Goal: Task Accomplishment & Management: Manage account settings

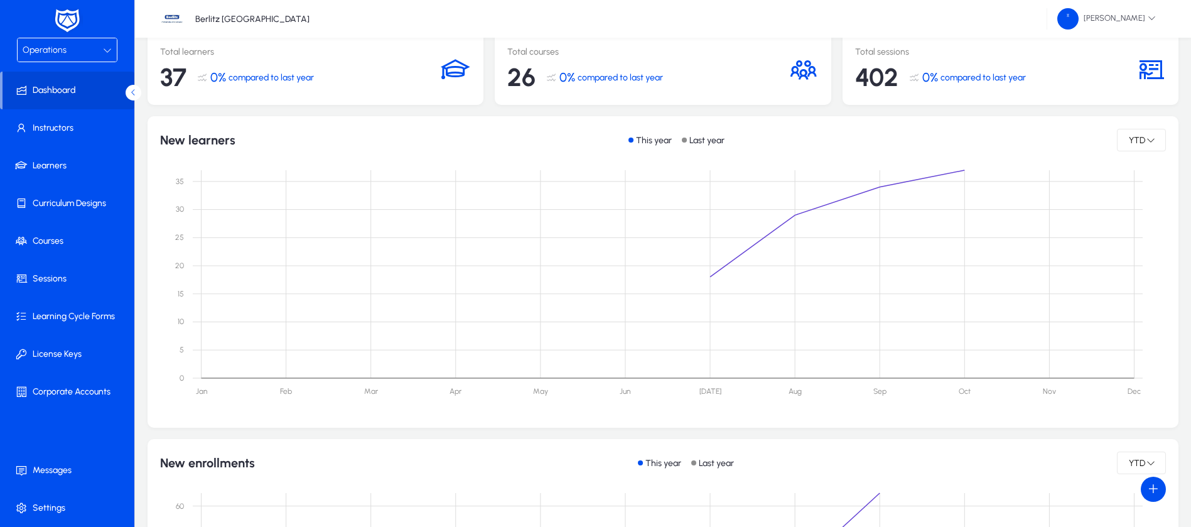
click at [92, 57] on div "Operations" at bounding box center [63, 50] width 80 height 16
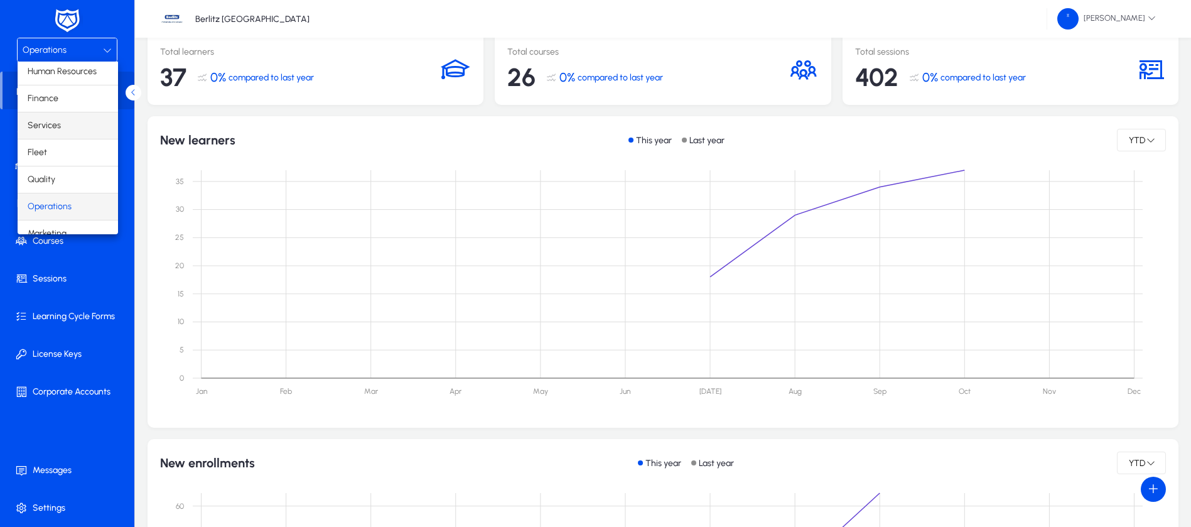
scroll to position [43, 0]
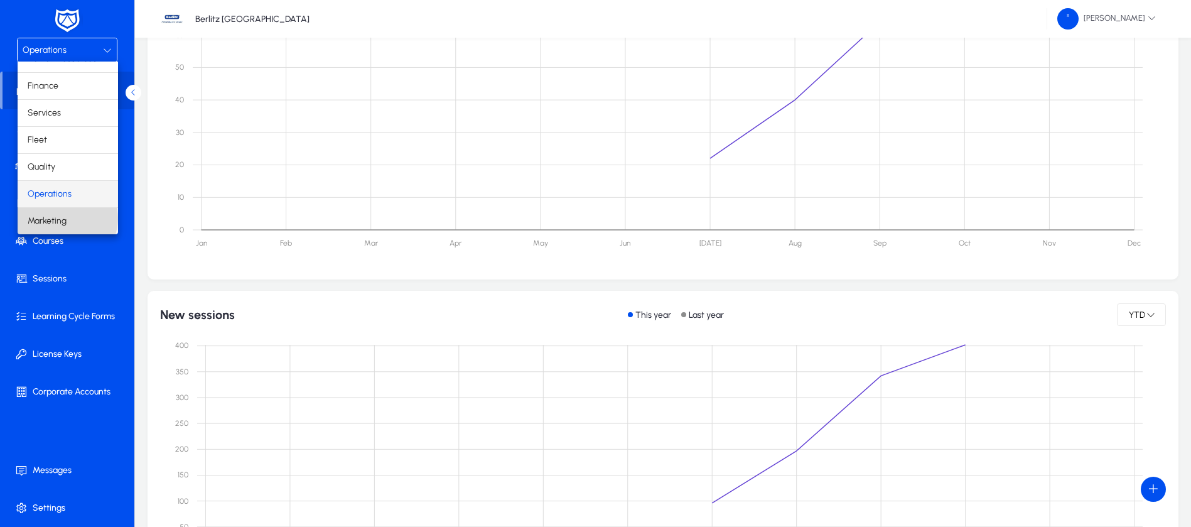
click at [67, 218] on mat-option "Marketing" at bounding box center [68, 221] width 100 height 26
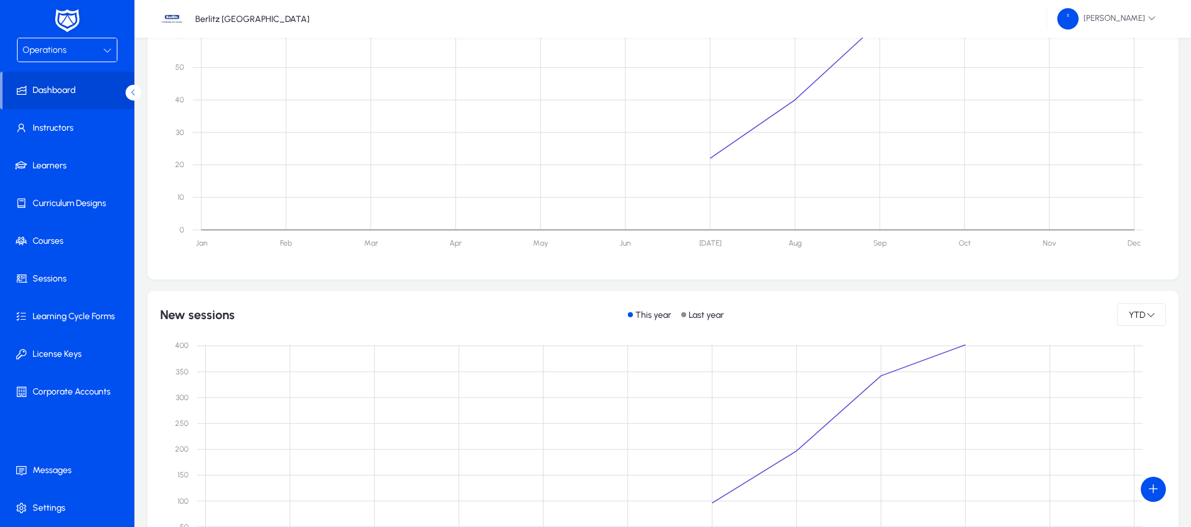
scroll to position [11, 0]
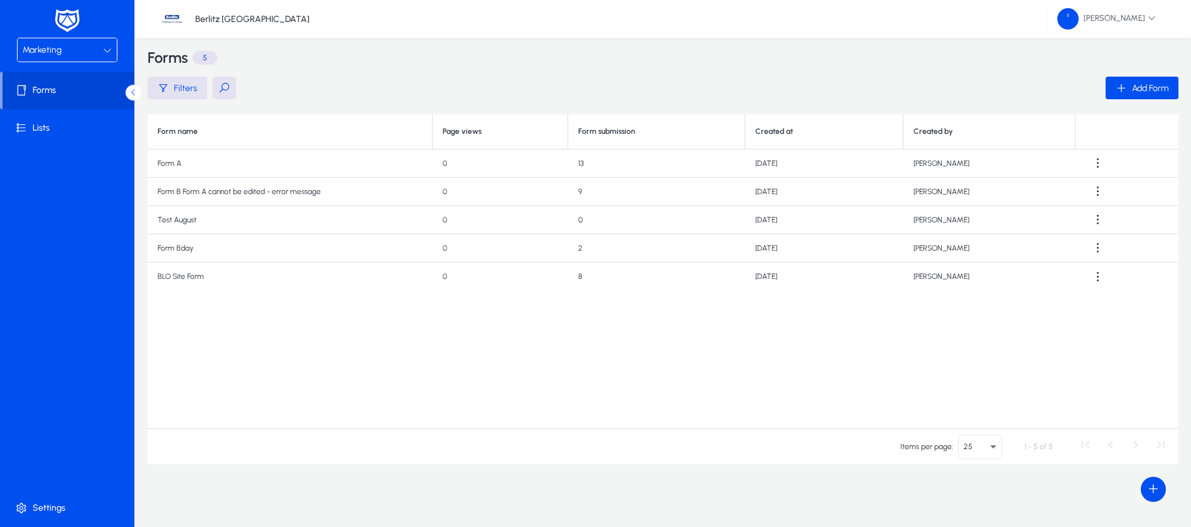
click at [103, 51] on icon at bounding box center [107, 50] width 9 height 9
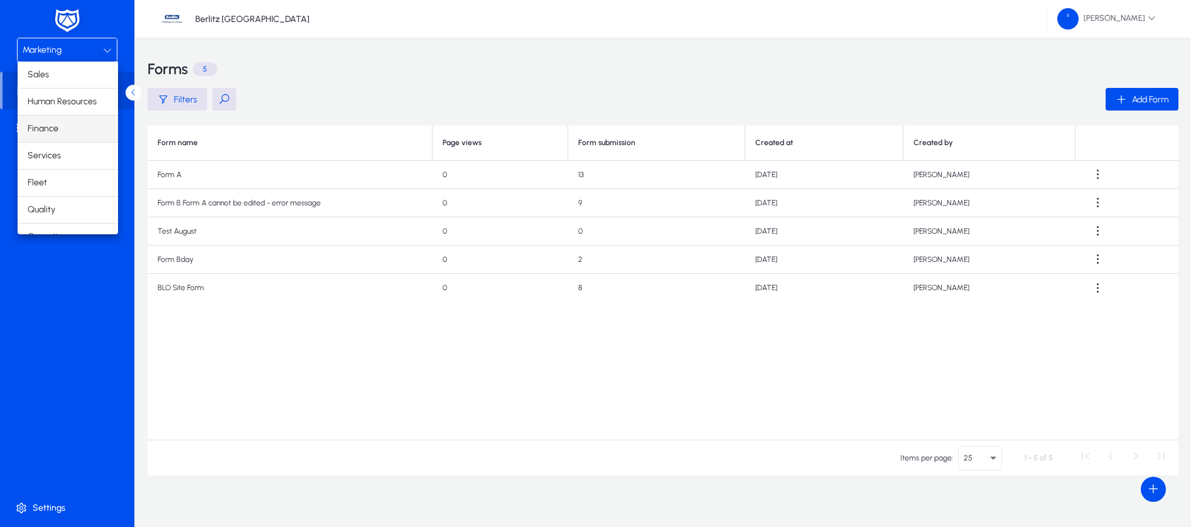
scroll to position [43, 0]
click at [67, 190] on span "Operations" at bounding box center [50, 193] width 44 height 15
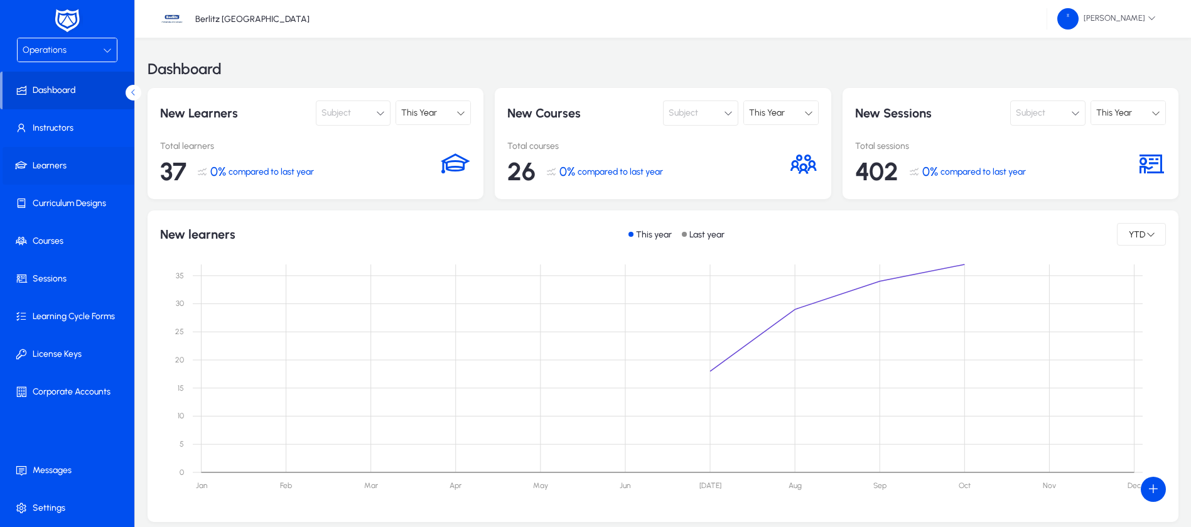
click at [51, 163] on span "Learners" at bounding box center [70, 165] width 134 height 13
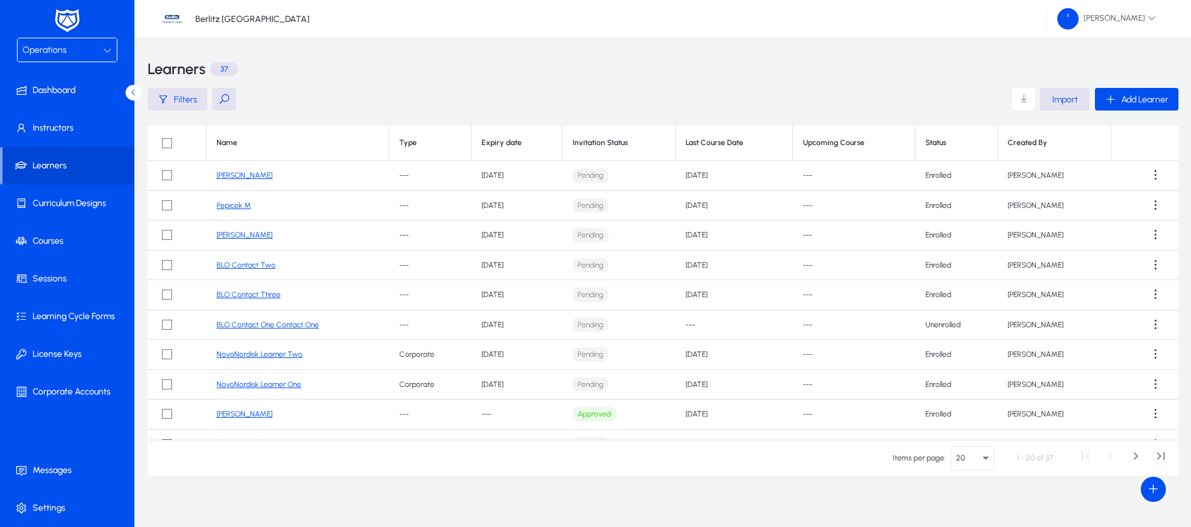
click at [223, 100] on button at bounding box center [224, 99] width 24 height 23
type input "*"
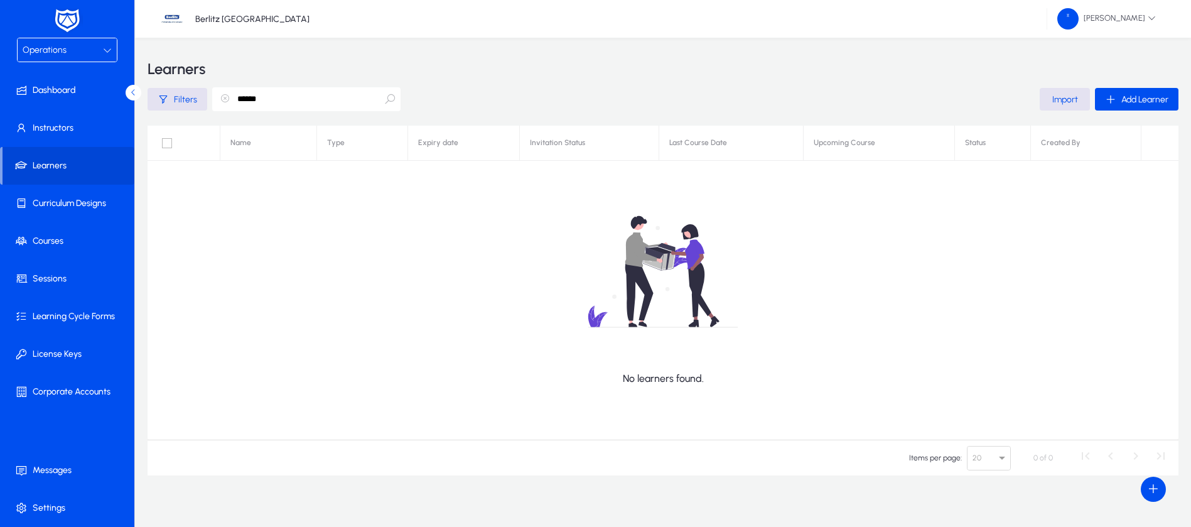
click at [384, 95] on icon at bounding box center [390, 99] width 13 height 13
drag, startPoint x: 323, startPoint y: 97, endPoint x: 220, endPoint y: 101, distance: 103.0
click at [220, 101] on div "******" at bounding box center [224, 99] width 24 height 23
type input "*******"
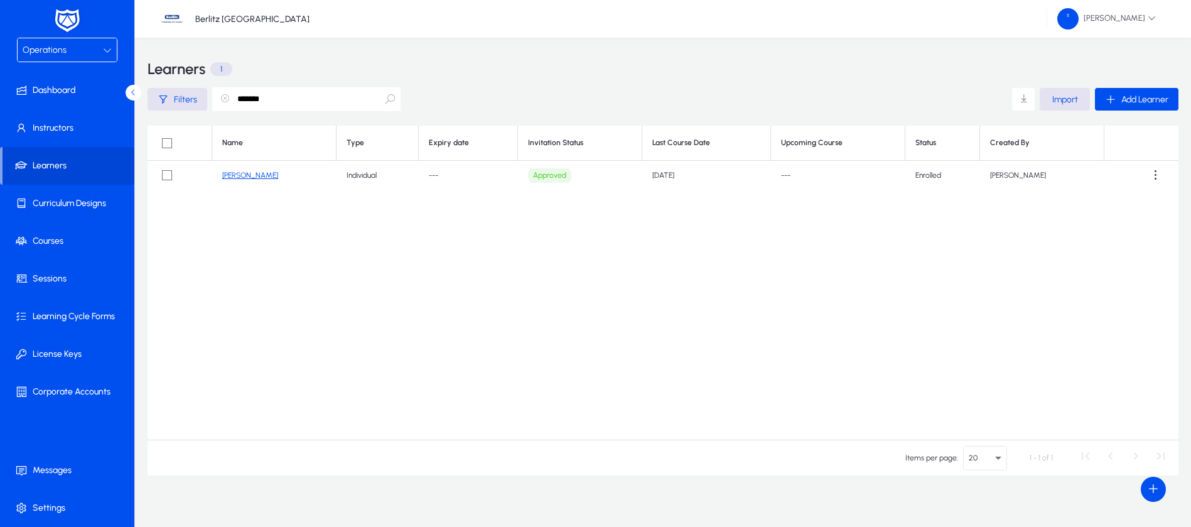
click at [252, 181] on td "[PERSON_NAME]" at bounding box center [274, 176] width 124 height 30
click at [234, 178] on link "[PERSON_NAME]" at bounding box center [250, 175] width 56 height 9
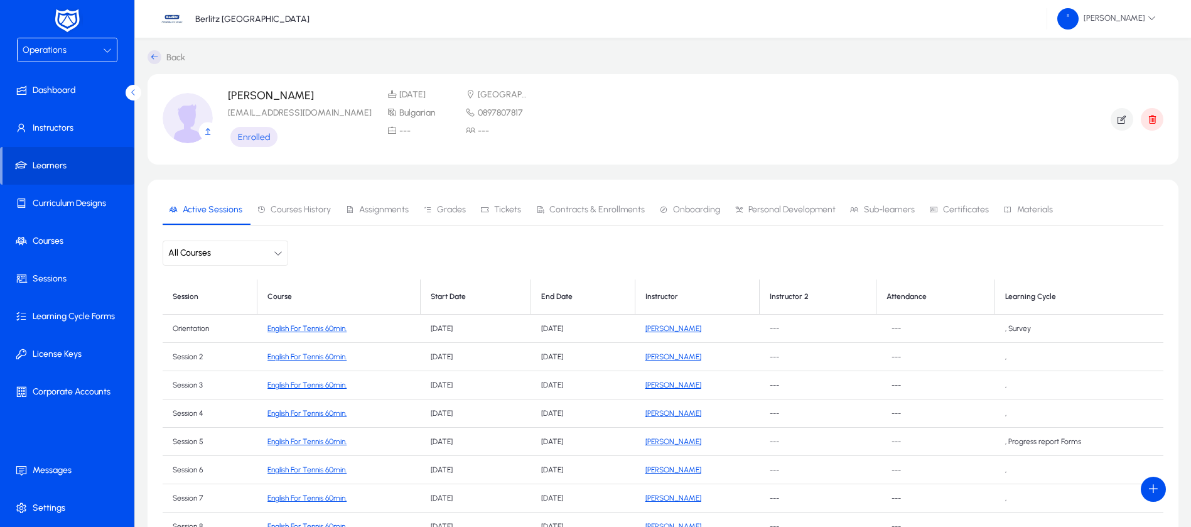
click at [76, 55] on div "Operations" at bounding box center [63, 50] width 80 height 16
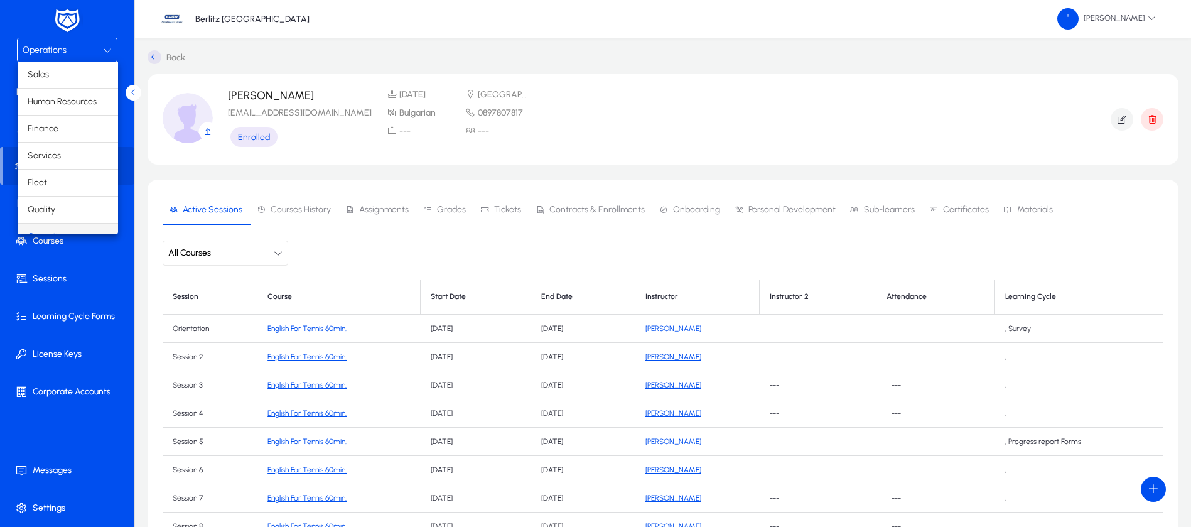
scroll to position [16, 0]
